Goal: Book appointment/travel/reservation

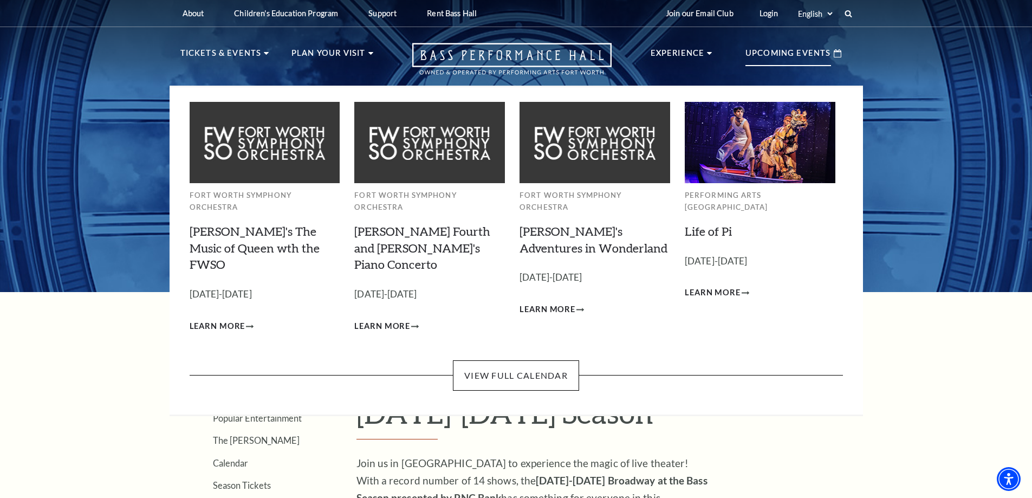
click at [801, 51] on p "Upcoming Events" at bounding box center [788, 56] width 86 height 19
click at [523, 360] on link "View Full Calendar" at bounding box center [516, 375] width 126 height 30
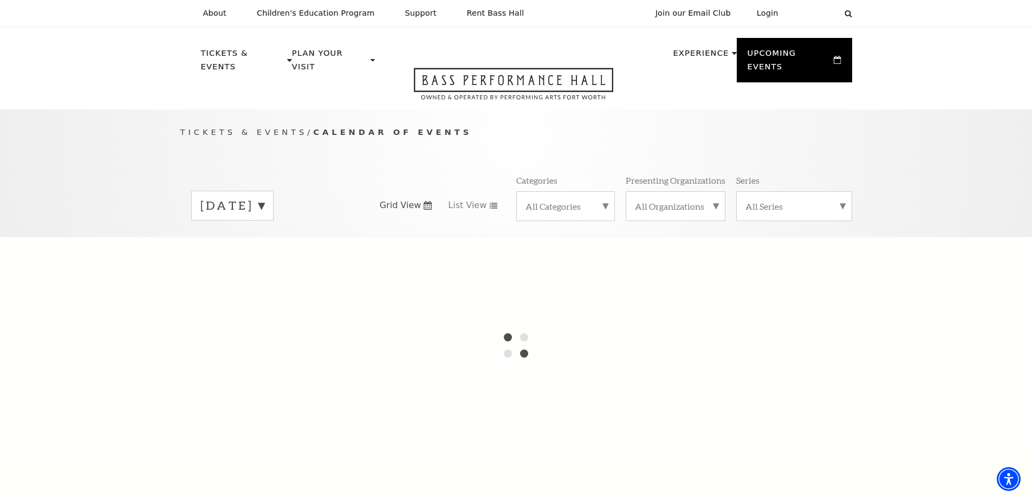
click at [274, 191] on div "[DATE]" at bounding box center [232, 206] width 82 height 30
click at [264, 219] on label "September 2025" at bounding box center [232, 228] width 64 height 23
